Goal: Transaction & Acquisition: Purchase product/service

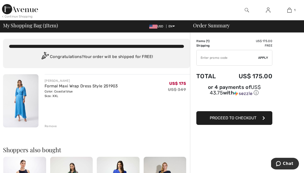
click at [226, 118] on span "Proceed to Checkout" at bounding box center [233, 118] width 47 height 5
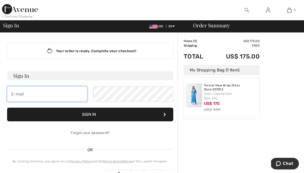
click at [35, 94] on input "email" at bounding box center [47, 93] width 80 height 15
click at [7, 108] on button "Sign In" at bounding box center [90, 115] width 166 height 14
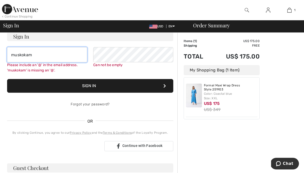
scroll to position [46, 0]
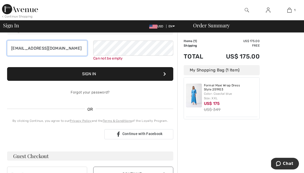
click at [62, 49] on input "[EMAIL_ADDRESS][DOMAIN_NAME]" at bounding box center [47, 48] width 80 height 15
type input "m"
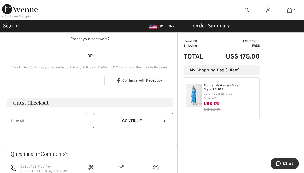
scroll to position [109, 0]
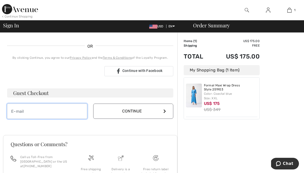
click at [42, 111] on input "email" at bounding box center [47, 111] width 80 height 15
type input "[EMAIL_ADDRESS][DOMAIN_NAME]"
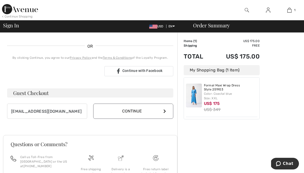
click at [164, 111] on icon at bounding box center [165, 111] width 3 height 4
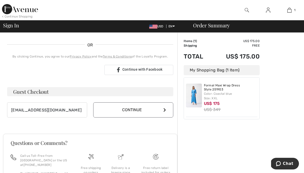
scroll to position [104, 0]
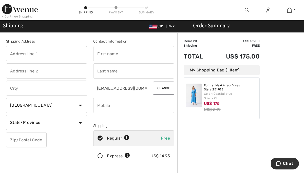
click at [46, 55] on input "text" at bounding box center [46, 53] width 81 height 15
type input "[STREET_ADDRESS]"
click at [109, 57] on input "text" at bounding box center [133, 53] width 81 height 15
type input "[PERSON_NAME]"
click at [108, 71] on input "text" at bounding box center [133, 70] width 81 height 15
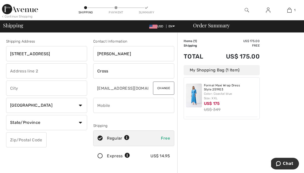
type input "Cross"
click at [66, 85] on input "text" at bounding box center [46, 88] width 81 height 15
type input "Hockessin"
click at [28, 103] on select "Country Canada United States Afghanistan Aland Islands Albania Algeria American…" at bounding box center [46, 105] width 81 height 15
select select "US"
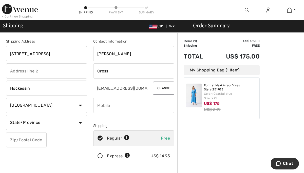
click at [80, 122] on select "State/Province Alabama Alaska American Samoa Arizona Arkansas California Colora…" at bounding box center [46, 122] width 81 height 15
select select "DE"
click at [23, 142] on input "text" at bounding box center [26, 139] width 41 height 15
type input "19707"
click at [116, 107] on input "phone" at bounding box center [133, 105] width 81 height 15
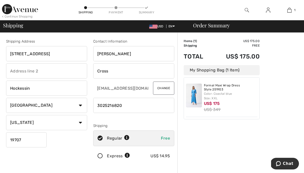
type input "3025216820"
click at [62, 123] on select "State/Province Alabama Alaska American Samoa Arizona Arkansas California Colora…" at bounding box center [46, 122] width 81 height 15
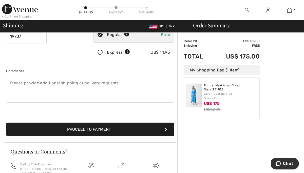
scroll to position [105, 0]
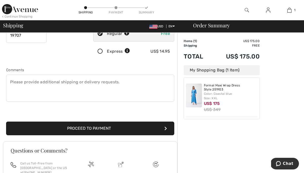
click at [166, 127] on icon "submit" at bounding box center [166, 129] width 3 height 4
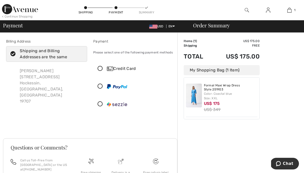
click at [100, 68] on icon at bounding box center [100, 68] width 13 height 5
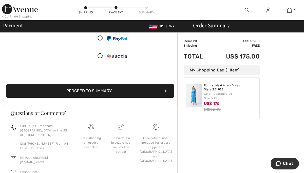
scroll to position [106, 0]
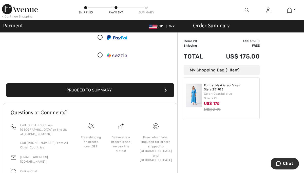
click at [166, 89] on icon "submit" at bounding box center [166, 90] width 3 height 4
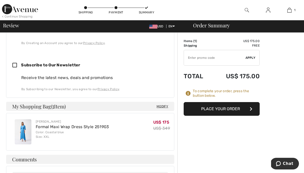
scroll to position [203, 0]
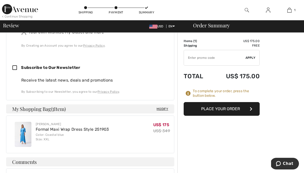
click at [248, 107] on button "Place Your Order" at bounding box center [222, 109] width 76 height 14
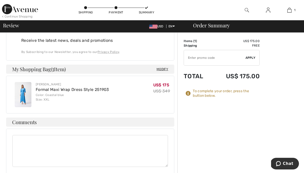
scroll to position [243, 0]
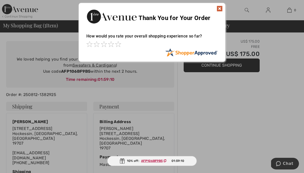
click at [219, 7] on img at bounding box center [220, 9] width 6 height 6
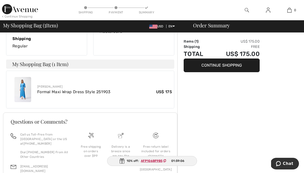
scroll to position [186, 0]
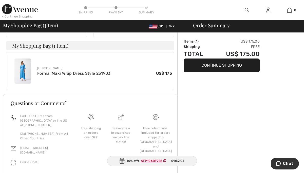
click at [209, 63] on button "Continue Shopping" at bounding box center [222, 66] width 76 height 14
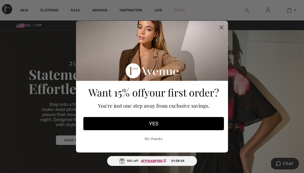
click at [155, 123] on button "YES" at bounding box center [153, 123] width 141 height 13
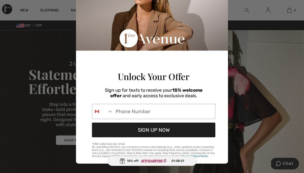
scroll to position [37, 0]
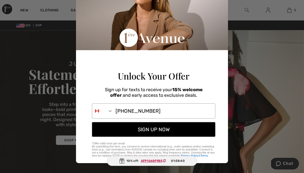
type input "[PHONE_NUMBER]"
click at [161, 134] on button "SIGN UP NOW" at bounding box center [153, 129] width 123 height 15
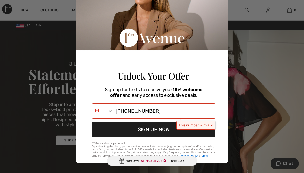
scroll to position [0, 0]
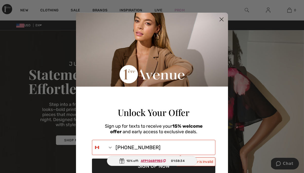
click at [220, 17] on circle "Close dialog" at bounding box center [222, 19] width 8 height 8
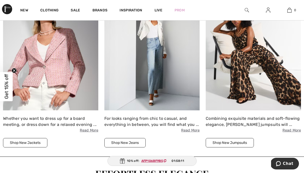
scroll to position [598, 0]
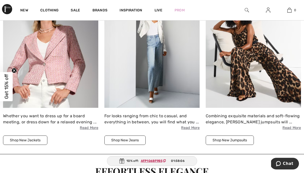
click at [24, 140] on button "Shop New Jackets" at bounding box center [25, 140] width 44 height 9
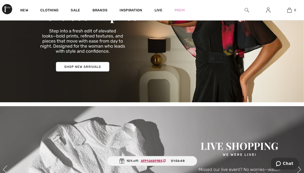
scroll to position [58, 0]
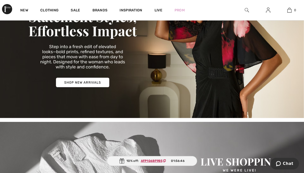
click at [71, 84] on img at bounding box center [152, 45] width 304 height 146
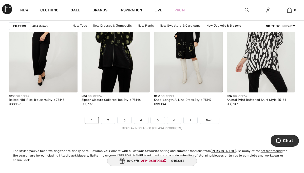
scroll to position [1962, 0]
click at [208, 120] on span "Next" at bounding box center [209, 120] width 7 height 5
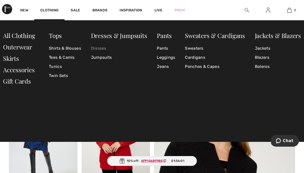
click at [97, 48] on link "Dresses" at bounding box center [119, 48] width 56 height 9
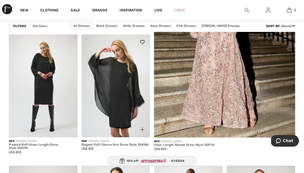
scroll to position [176, 0]
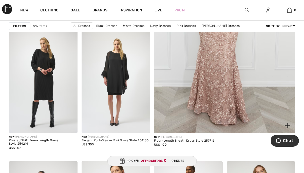
click at [206, 69] on img at bounding box center [224, 26] width 169 height 254
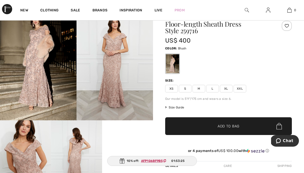
scroll to position [23, 0]
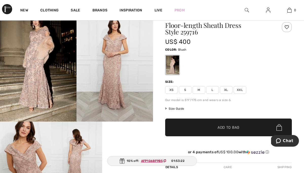
click at [176, 108] on span "Size Guide" at bounding box center [174, 108] width 19 height 5
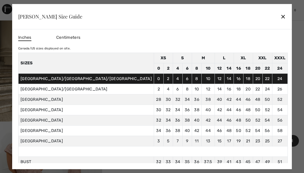
click at [281, 16] on div "✕" at bounding box center [283, 16] width 5 height 11
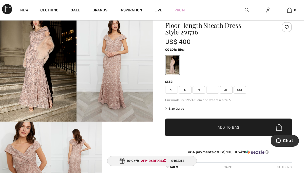
scroll to position [16, 0]
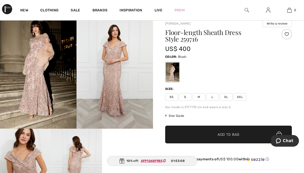
click at [172, 115] on span "Size Guide" at bounding box center [174, 116] width 19 height 5
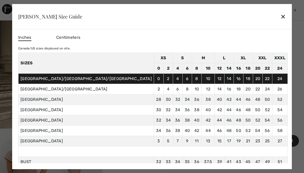
click at [281, 15] on div "✕" at bounding box center [283, 16] width 5 height 11
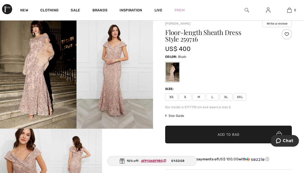
click at [239, 96] on span "XXL" at bounding box center [240, 97] width 13 height 8
click at [176, 115] on span "Size Guide" at bounding box center [174, 116] width 19 height 5
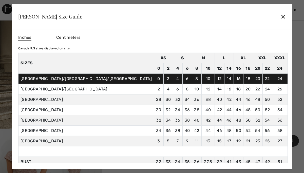
click at [281, 16] on div "✕" at bounding box center [283, 16] width 5 height 11
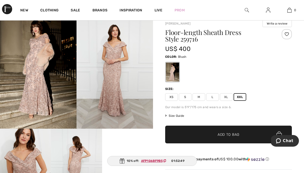
click at [215, 134] on span "✔ Added to Bag" at bounding box center [221, 134] width 31 height 5
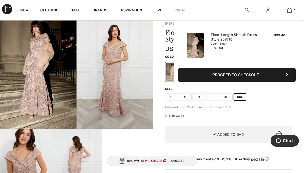
scroll to position [0, 0]
click at [251, 73] on button "Proceed to Checkout" at bounding box center [237, 75] width 118 height 14
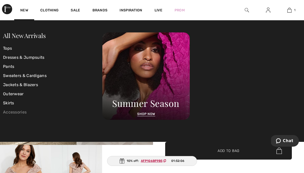
click at [9, 110] on link "Accessories" at bounding box center [52, 112] width 99 height 9
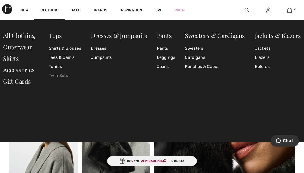
click at [62, 75] on link "Twin Sets" at bounding box center [65, 75] width 32 height 9
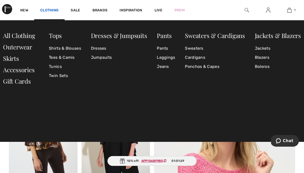
click at [48, 8] on link "Clothing" at bounding box center [49, 10] width 18 height 5
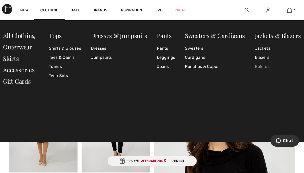
click at [258, 65] on link "Boleros" at bounding box center [278, 66] width 46 height 9
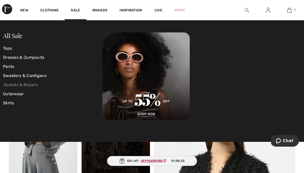
click at [29, 84] on link "Jackets & Blazers" at bounding box center [52, 84] width 99 height 9
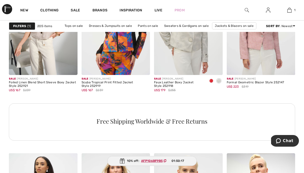
scroll to position [498, 0]
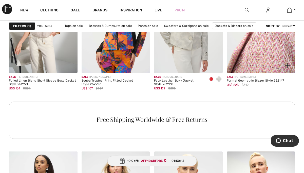
click at [264, 51] on img at bounding box center [261, 21] width 69 height 103
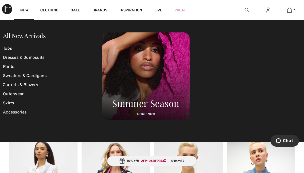
scroll to position [512, 0]
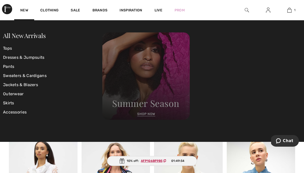
click at [140, 114] on img at bounding box center [145, 75] width 87 height 87
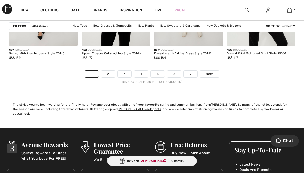
scroll to position [2009, 0]
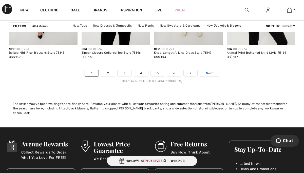
click at [211, 72] on span "Next" at bounding box center [209, 73] width 7 height 5
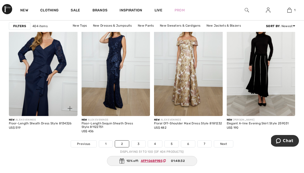
scroll to position [1937, 0]
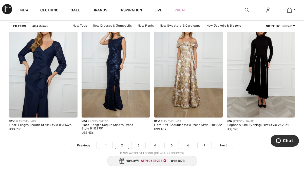
click at [41, 67] on img at bounding box center [43, 66] width 69 height 103
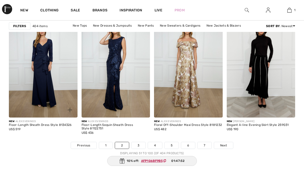
checkbox input "true"
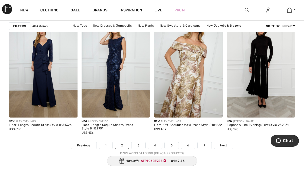
click at [182, 58] on img at bounding box center [188, 66] width 69 height 103
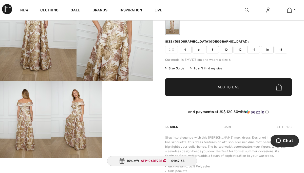
scroll to position [45, 0]
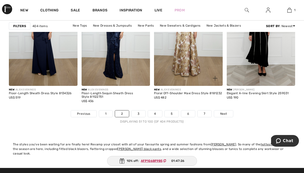
scroll to position [1969, 0]
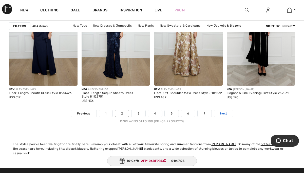
click at [221, 113] on span "Next" at bounding box center [223, 113] width 7 height 5
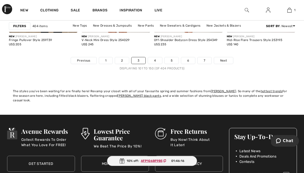
scroll to position [2022, 0]
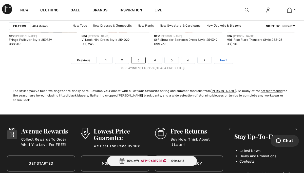
click at [222, 59] on span "Next" at bounding box center [223, 60] width 7 height 5
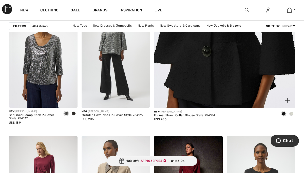
scroll to position [210, 0]
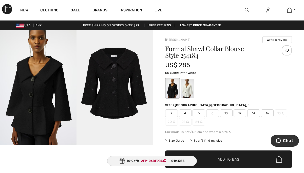
click at [190, 86] on div at bounding box center [187, 88] width 13 height 19
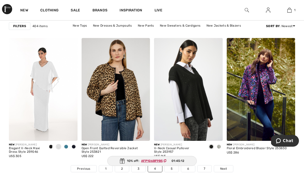
scroll to position [1917, 0]
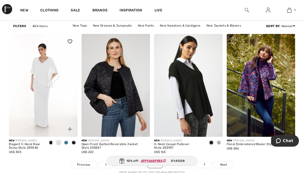
click at [65, 142] on span at bounding box center [66, 143] width 4 height 4
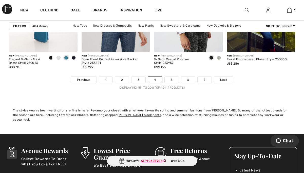
scroll to position [2003, 0]
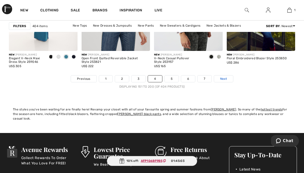
click at [226, 77] on span "Next" at bounding box center [223, 79] width 7 height 5
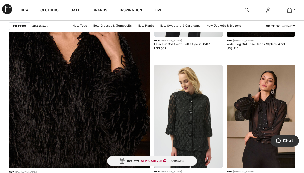
scroll to position [1144, 0]
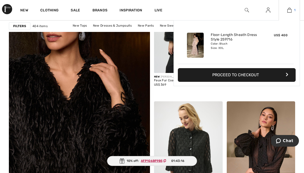
click at [290, 9] on img at bounding box center [289, 10] width 4 height 6
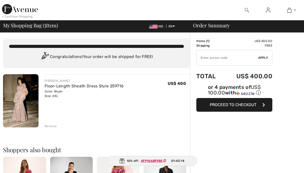
checkbox input "true"
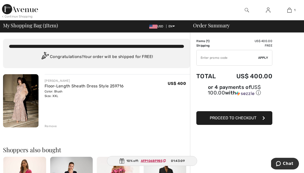
click at [27, 88] on img at bounding box center [20, 100] width 35 height 53
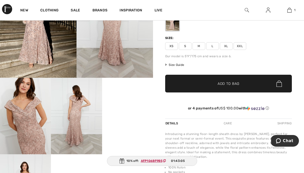
scroll to position [83, 0]
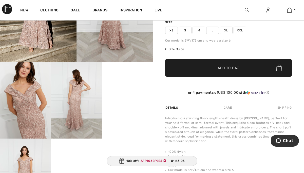
click at [74, 96] on img at bounding box center [76, 100] width 51 height 77
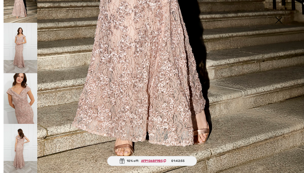
scroll to position [30, 0]
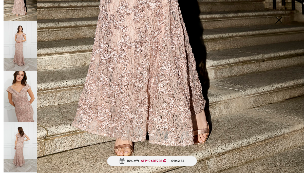
click at [18, 141] on img at bounding box center [21, 147] width 34 height 51
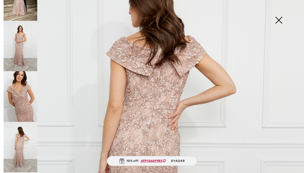
scroll to position [103, 0]
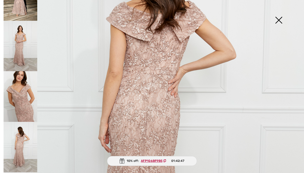
click at [22, 95] on img at bounding box center [21, 96] width 34 height 51
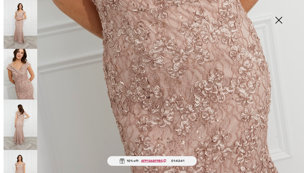
scroll to position [70, 0]
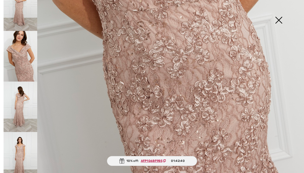
click at [21, 150] on img at bounding box center [21, 157] width 34 height 51
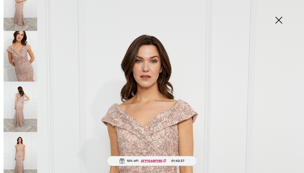
scroll to position [0, 0]
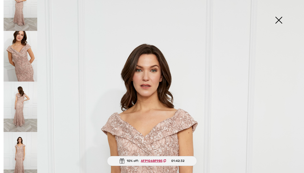
click at [281, 19] on img at bounding box center [278, 21] width 25 height 26
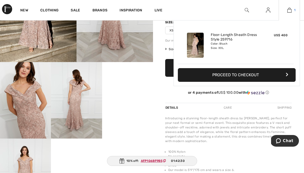
click at [290, 11] on img at bounding box center [289, 10] width 4 height 6
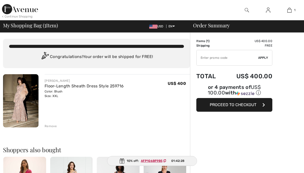
checkbox input "true"
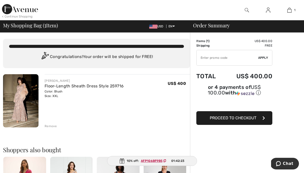
click at [221, 118] on span "Proceed to Checkout" at bounding box center [233, 118] width 47 height 5
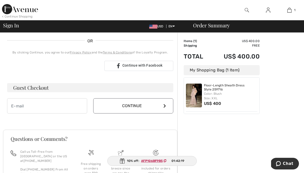
scroll to position [113, 0]
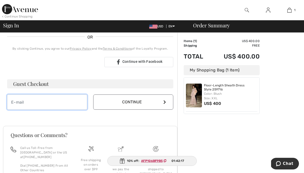
click at [38, 100] on input "email" at bounding box center [47, 102] width 80 height 15
type input "[EMAIL_ADDRESS][DOMAIN_NAME]"
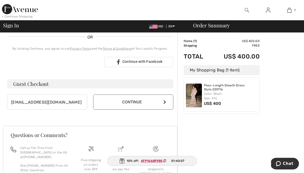
click at [165, 101] on icon at bounding box center [165, 102] width 3 height 4
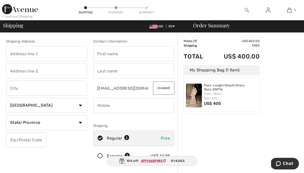
click at [38, 55] on input "text" at bounding box center [46, 53] width 81 height 15
type input "[STREET_ADDRESS]"
type input "Hockessin"
select select "US"
select select "DE"
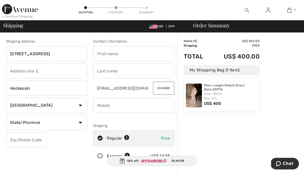
type input "19707"
type input "Michele M"
type input "Cross"
type input "3025216820"
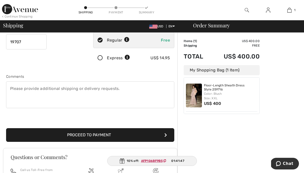
scroll to position [99, 0]
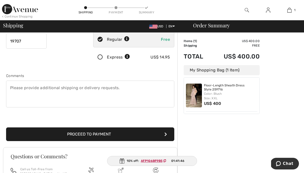
click at [84, 135] on button "Proceed to Payment" at bounding box center [90, 135] width 168 height 14
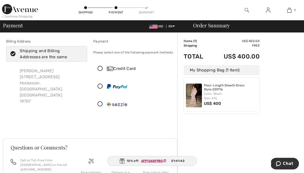
click at [99, 67] on icon at bounding box center [100, 68] width 13 height 5
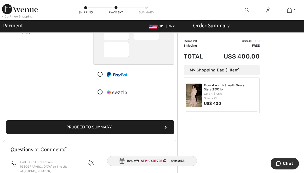
scroll to position [72, 0]
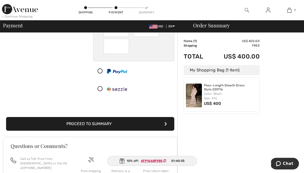
click at [101, 122] on button "Proceed to Summary" at bounding box center [90, 124] width 168 height 14
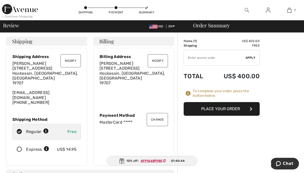
click at [207, 107] on button "Place Your Order" at bounding box center [222, 109] width 76 height 14
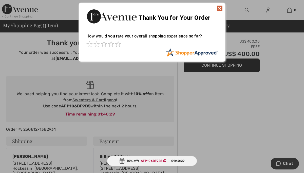
click at [219, 7] on img at bounding box center [220, 8] width 6 height 6
